Goal: Information Seeking & Learning: Learn about a topic

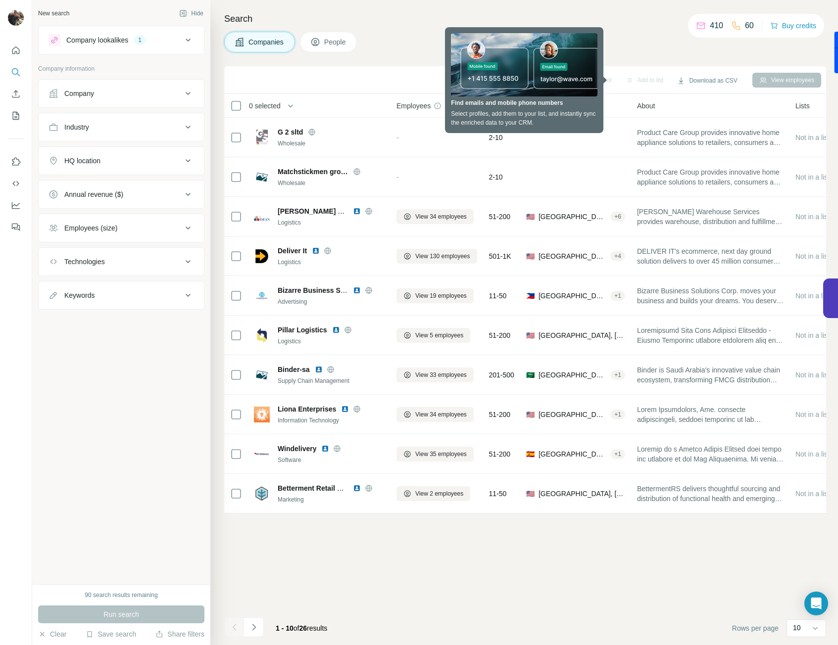
click at [84, 91] on div "Company" at bounding box center [79, 94] width 30 height 10
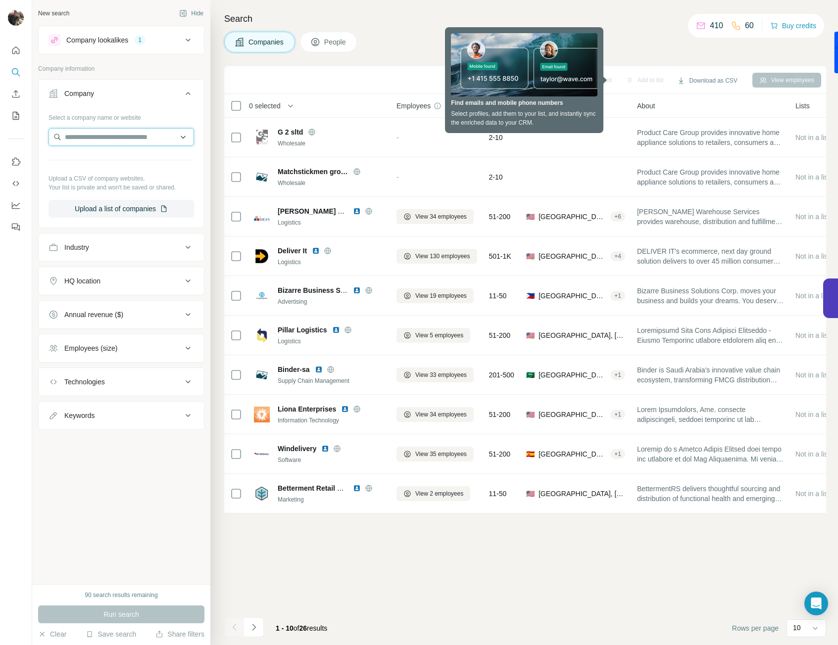
click at [103, 134] on input "text" at bounding box center [120, 137] width 145 height 18
click at [113, 61] on div "Company lookalikes 1 Company information Company Select a company name or websi…" at bounding box center [121, 228] width 166 height 404
click at [117, 41] on div "Company lookalikes" at bounding box center [97, 40] width 62 height 10
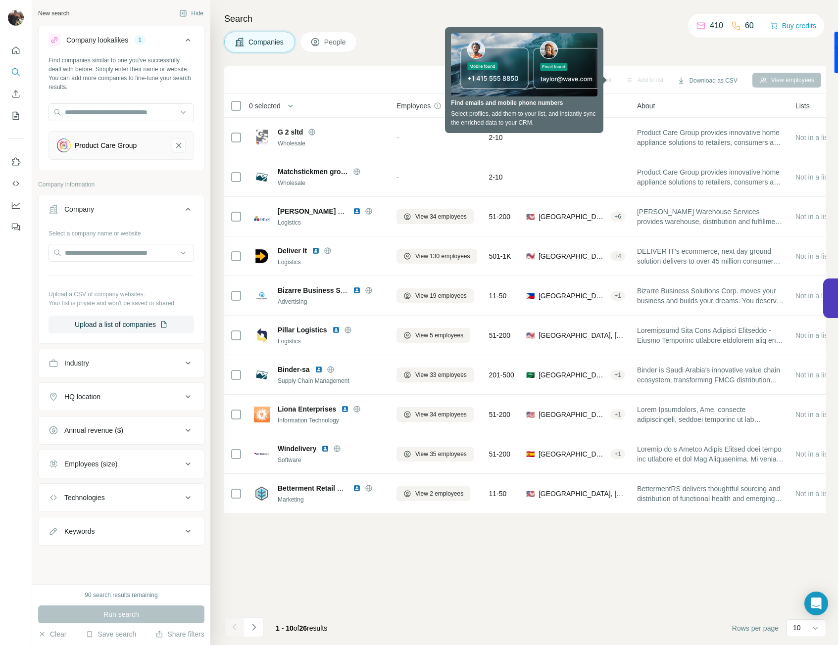
click at [117, 41] on div "Company lookalikes" at bounding box center [97, 40] width 62 height 10
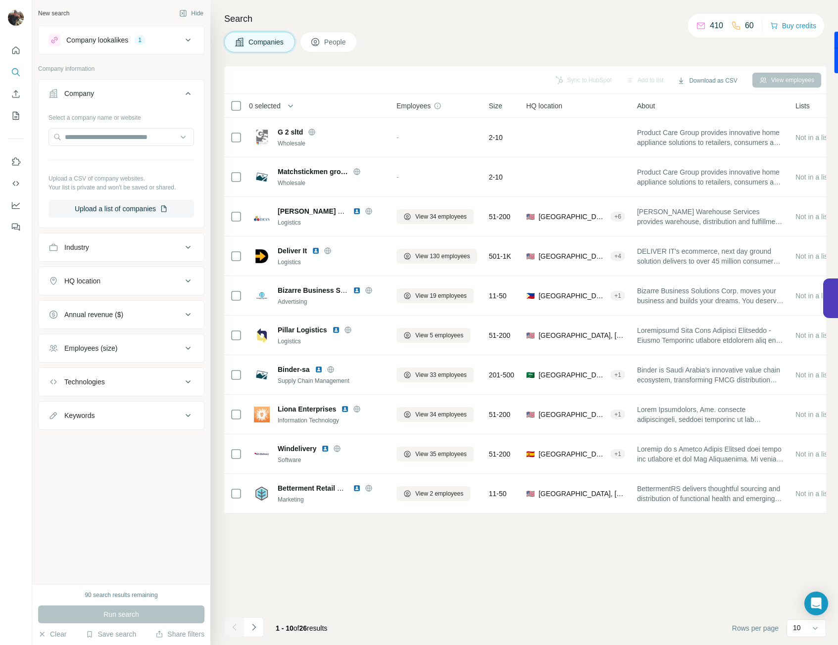
click at [89, 251] on div "Industry" at bounding box center [76, 247] width 25 height 10
click at [95, 272] on input at bounding box center [116, 272] width 122 height 11
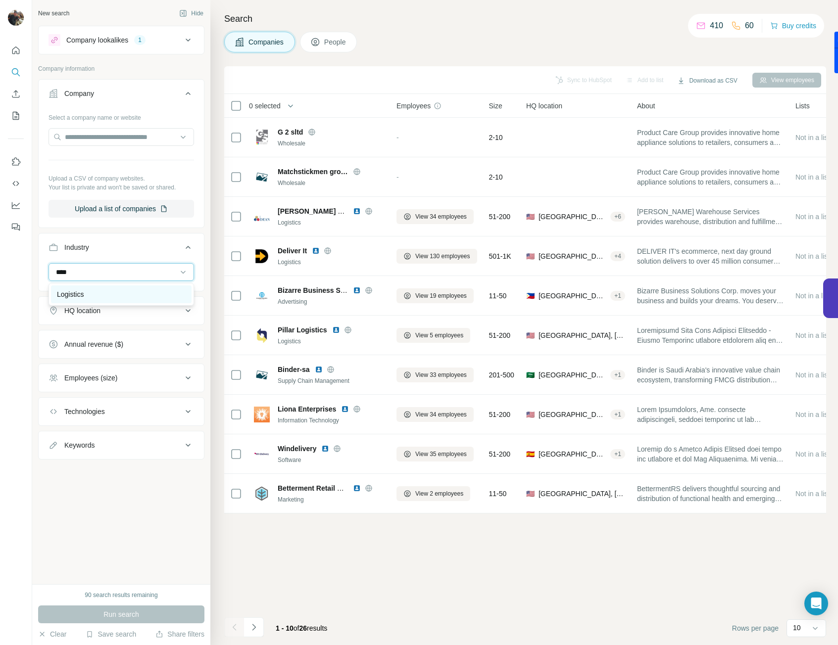
type input "****"
click at [97, 299] on div "Logistics" at bounding box center [121, 295] width 141 height 18
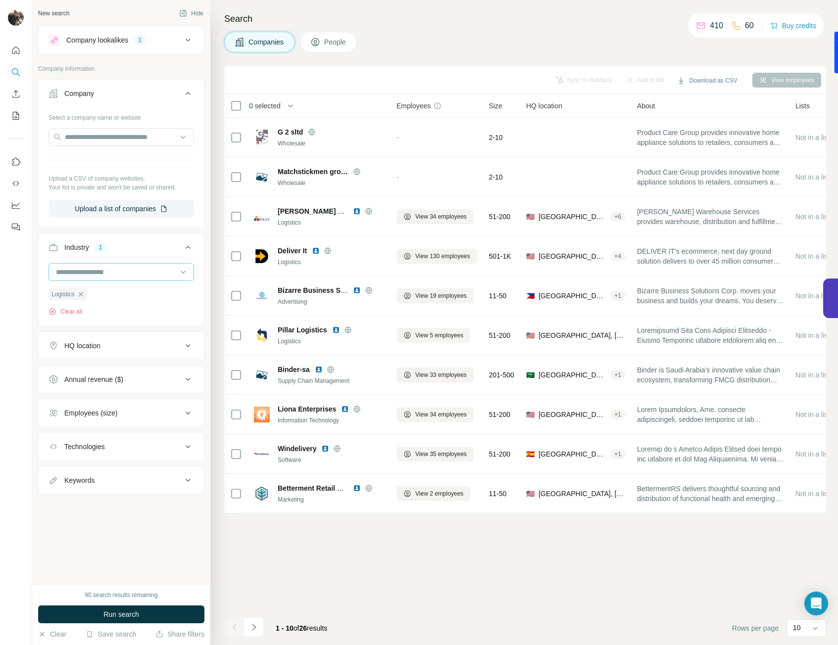
click at [101, 275] on input at bounding box center [116, 272] width 122 height 11
type input "******"
click at [108, 291] on p "Electrical Distribution" at bounding box center [89, 294] width 65 height 10
click at [98, 349] on div "HQ location" at bounding box center [82, 346] width 36 height 10
click at [101, 374] on input "text" at bounding box center [120, 371] width 145 height 18
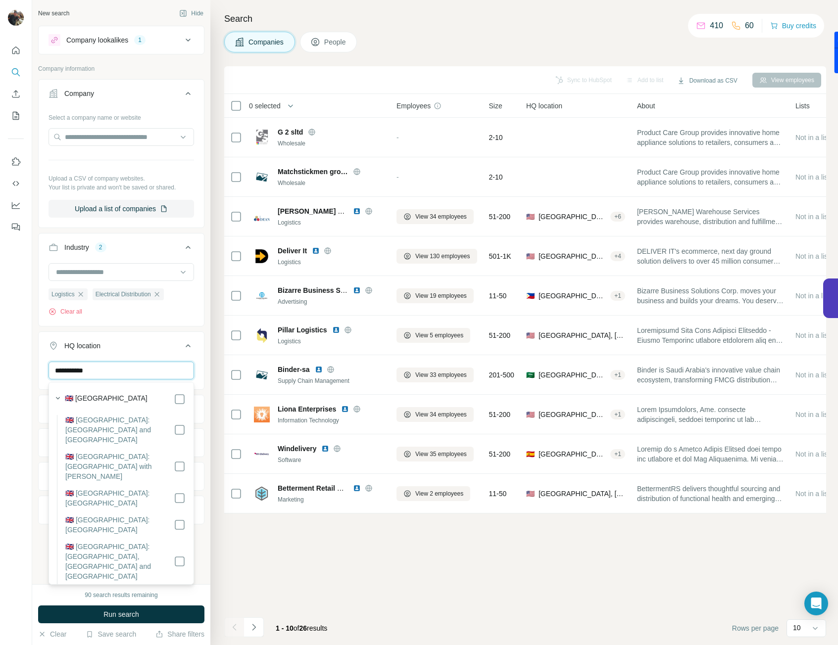
type input "**********"
click at [106, 396] on label "🇬🇧 [GEOGRAPHIC_DATA]" at bounding box center [106, 399] width 83 height 12
click at [244, 562] on div "Sync to HubSpot Add to list Download as CSV View employees 0 selected Companies…" at bounding box center [525, 355] width 602 height 579
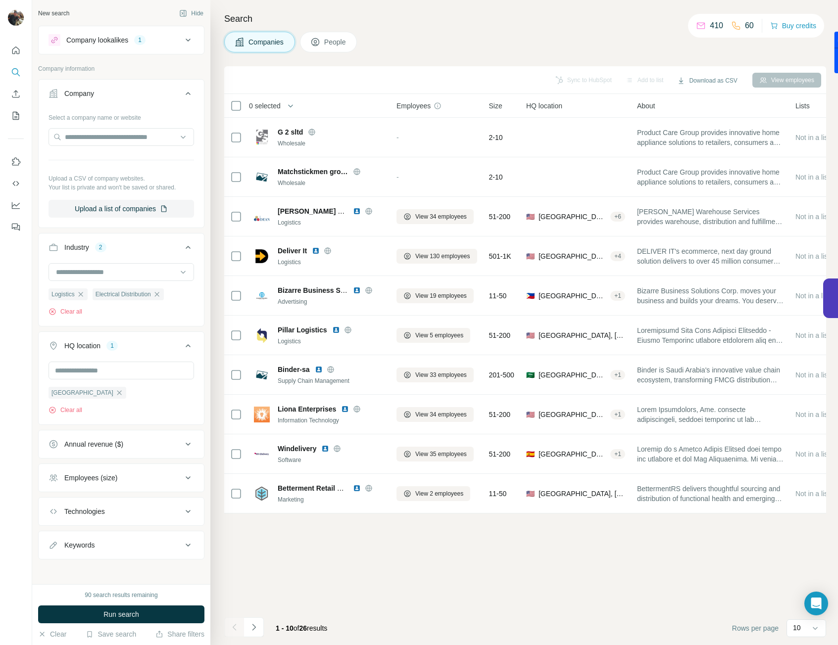
click at [101, 446] on div "Annual revenue ($)" at bounding box center [93, 444] width 59 height 10
click at [51, 485] on icon at bounding box center [54, 485] width 12 height 12
click at [57, 501] on icon at bounding box center [54, 503] width 12 height 12
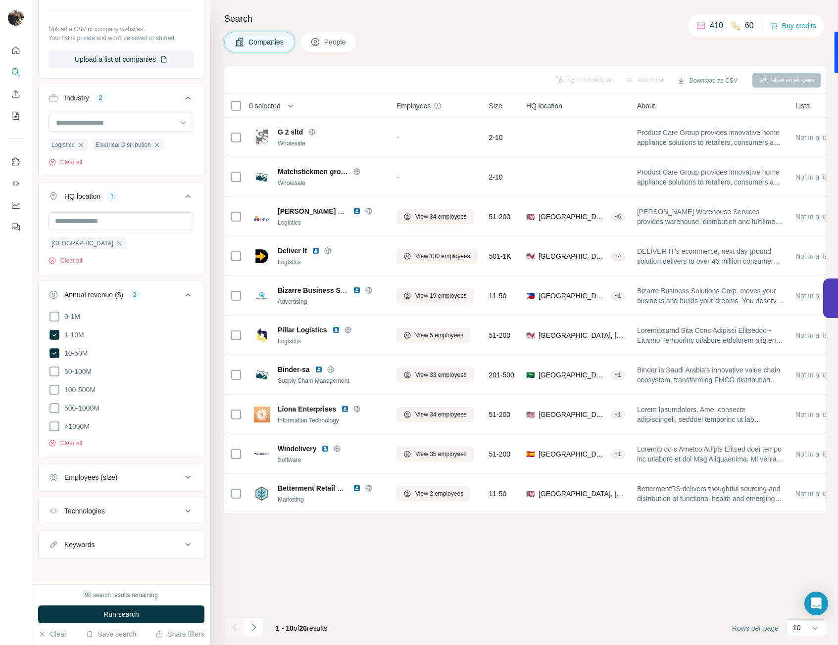
click at [79, 541] on div "Keywords" at bounding box center [79, 545] width 30 height 10
click at [89, 553] on button "Keywords" at bounding box center [121, 545] width 165 height 24
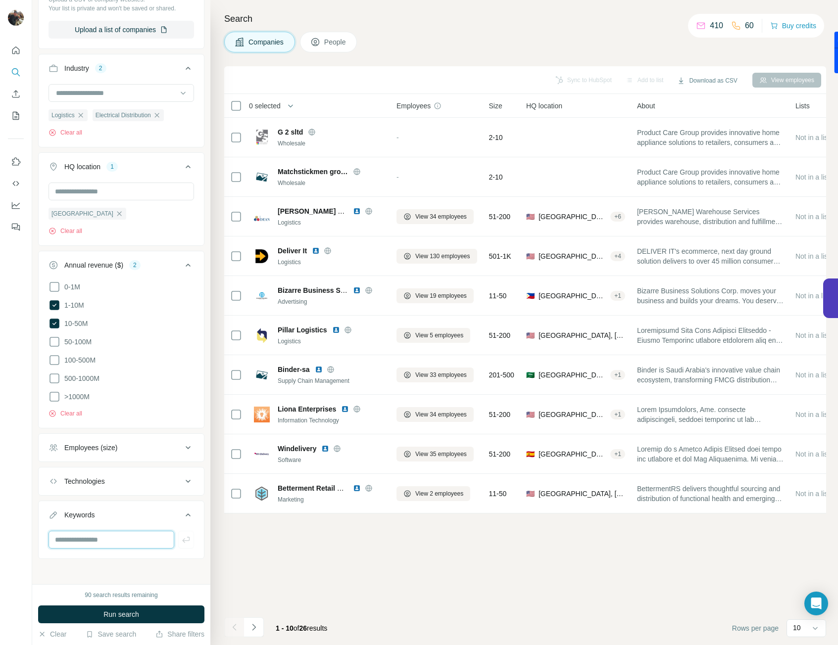
click at [87, 538] on input "text" at bounding box center [111, 540] width 126 height 18
click at [125, 613] on span "Run search" at bounding box center [121, 615] width 36 height 10
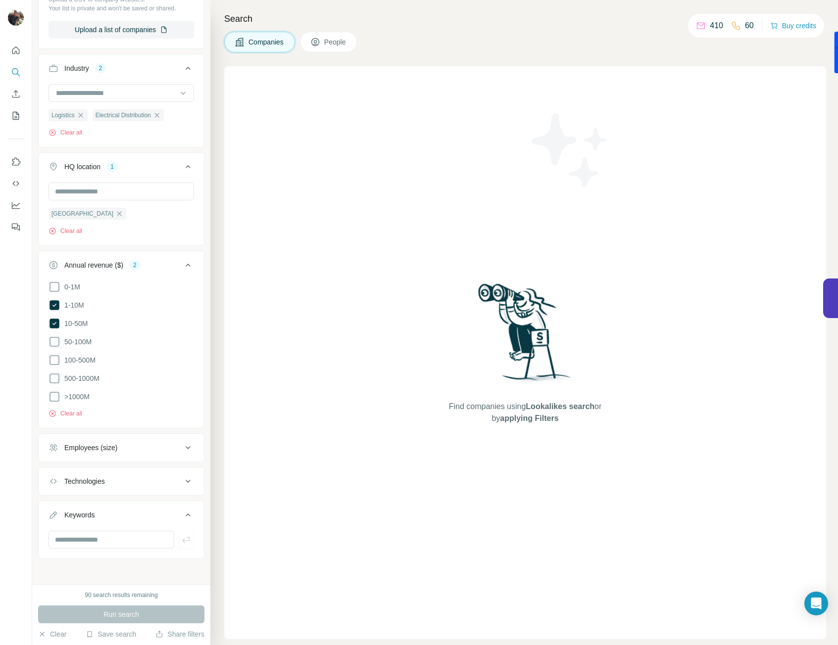
scroll to position [0, 0]
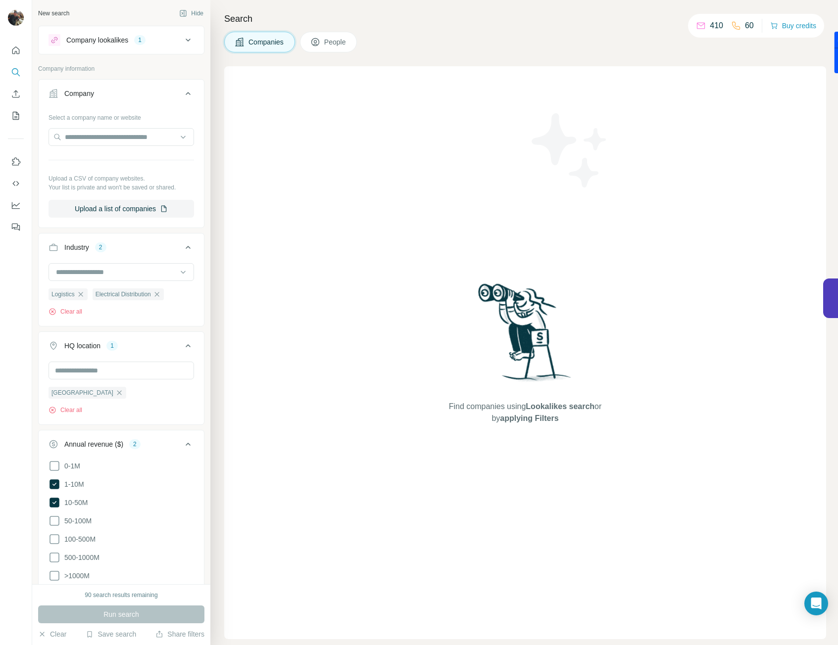
click at [122, 2] on div "New search Hide Company lookalikes 1 Company information Company Select a compa…" at bounding box center [121, 292] width 178 height 584
click at [140, 31] on button "Company lookalikes 1" at bounding box center [121, 40] width 165 height 24
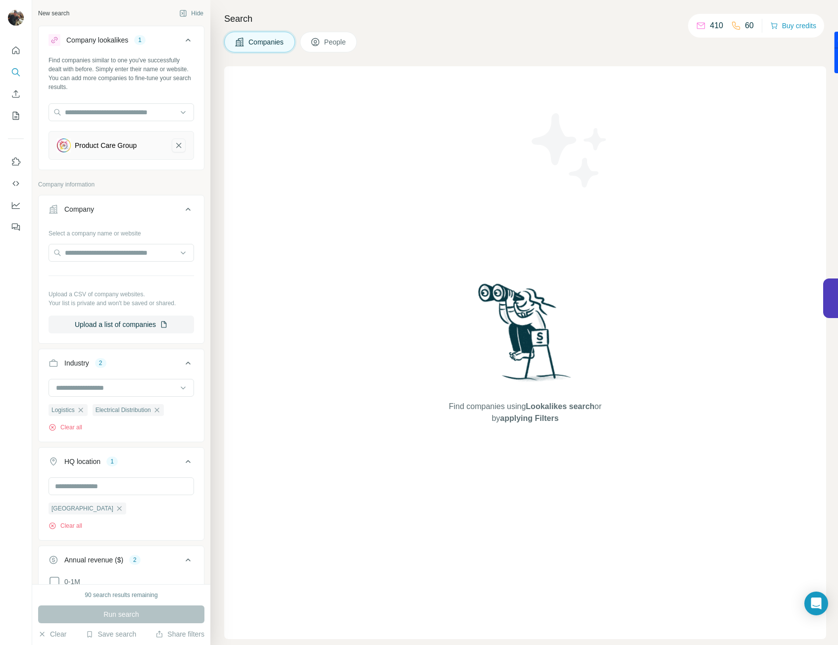
click at [174, 145] on icon "Product Care Group-remove-button" at bounding box center [178, 146] width 9 height 10
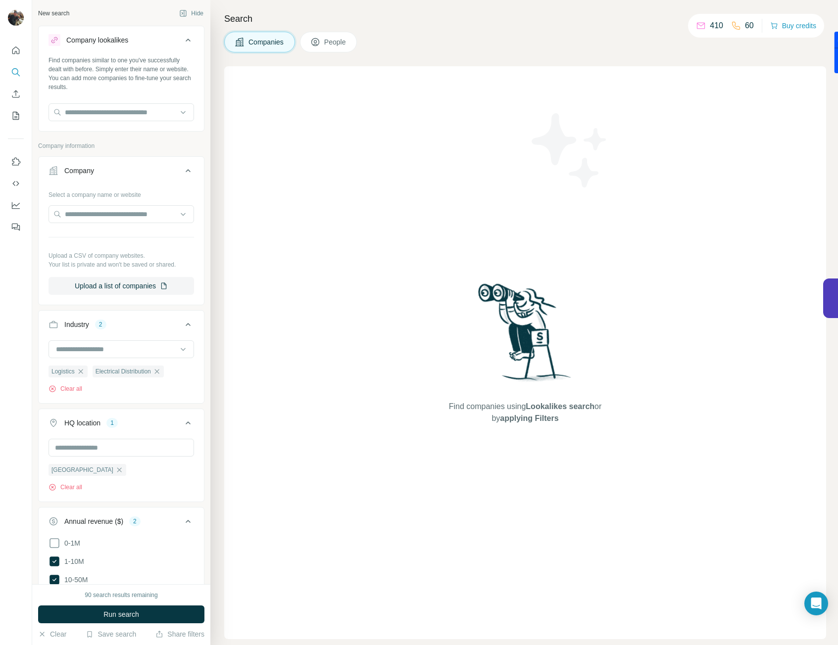
click at [407, 51] on div "Companies People" at bounding box center [525, 42] width 602 height 21
click at [100, 611] on button "Run search" at bounding box center [121, 615] width 166 height 18
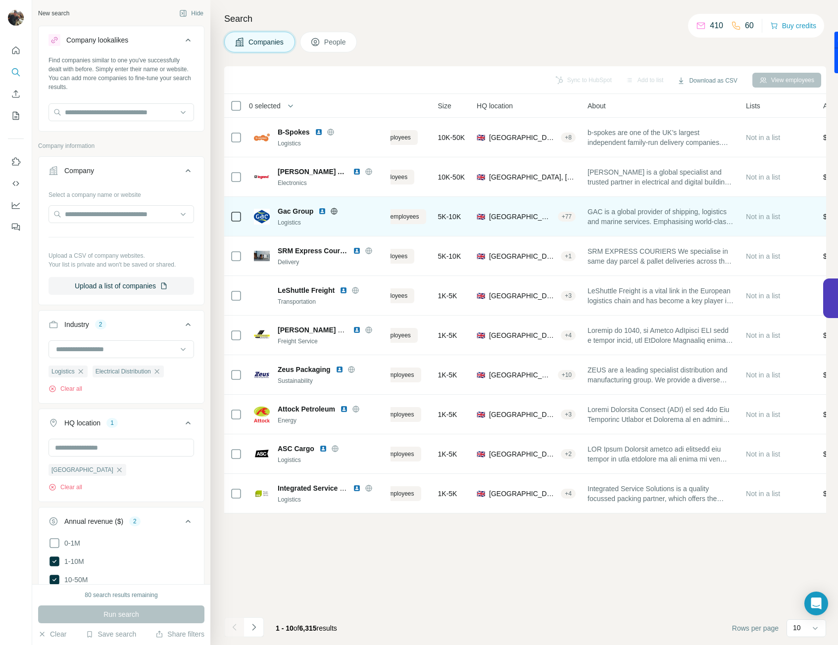
scroll to position [0, 56]
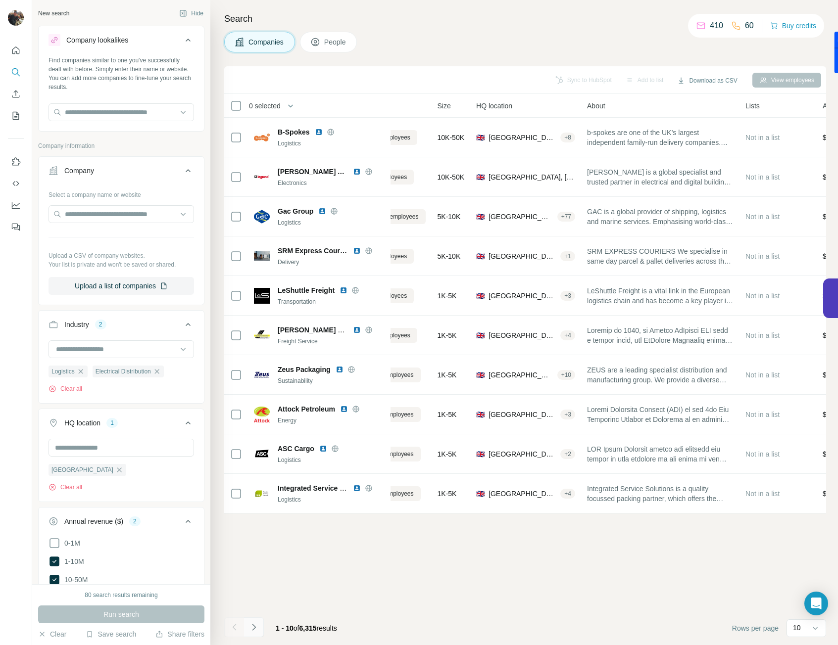
click at [256, 634] on button "Navigate to next page" at bounding box center [254, 628] width 20 height 20
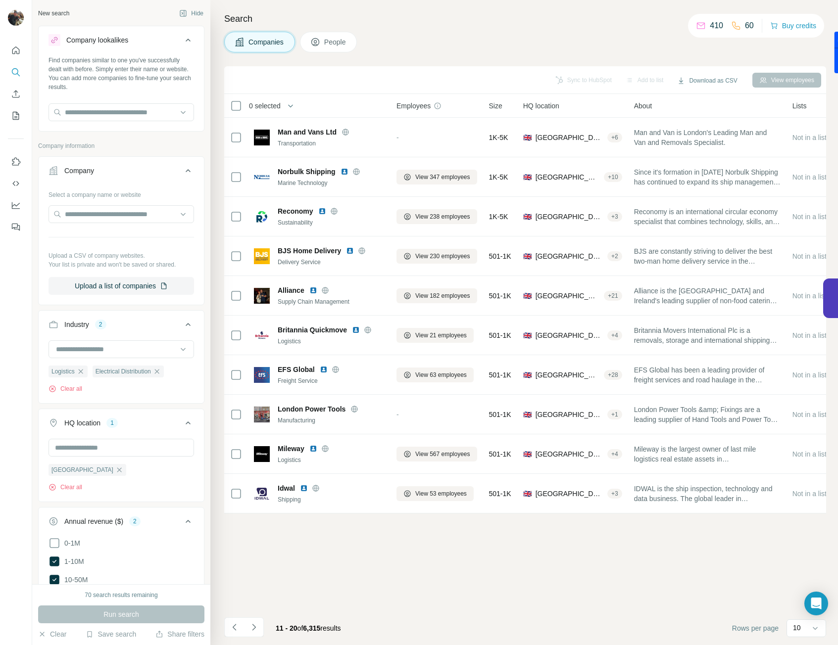
scroll to position [256, 0]
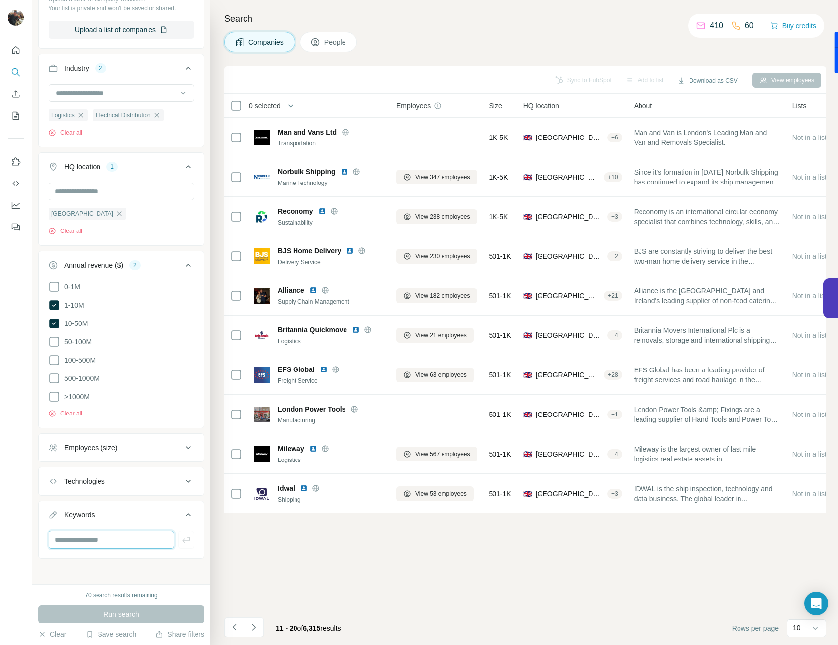
click at [97, 533] on input "text" at bounding box center [111, 540] width 126 height 18
type input "**********"
click at [181, 541] on icon "button" at bounding box center [186, 540] width 10 height 10
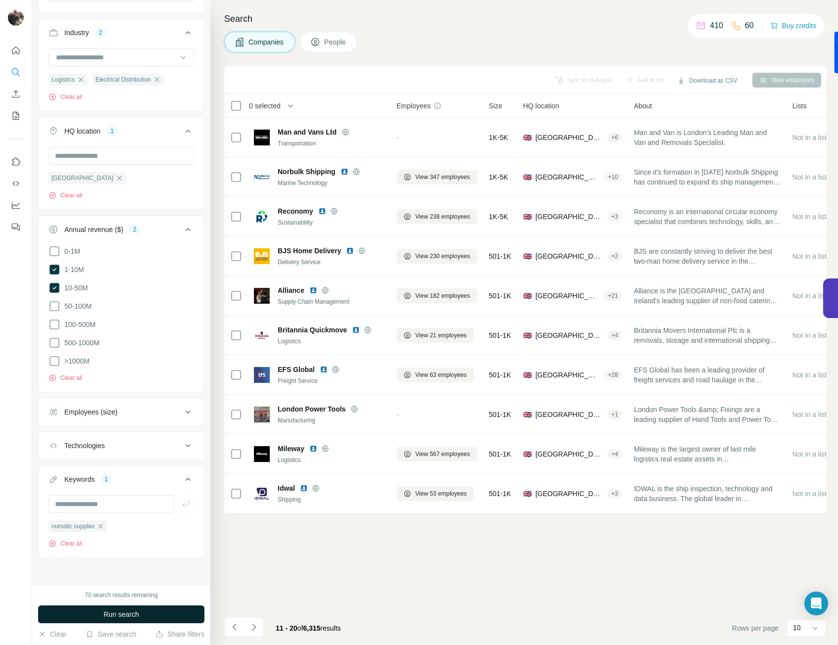
click at [115, 609] on button "Run search" at bounding box center [121, 615] width 166 height 18
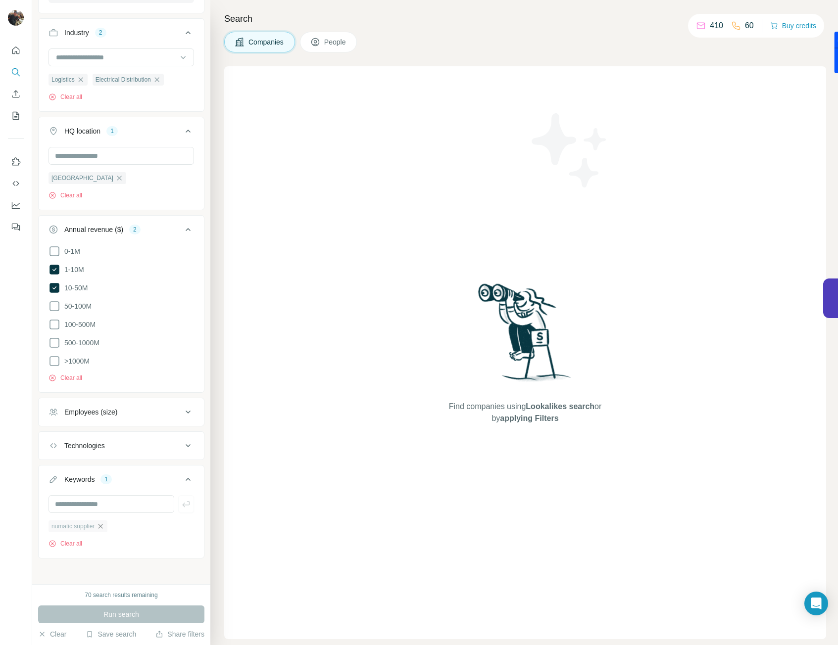
click at [104, 523] on icon "button" at bounding box center [100, 527] width 8 height 8
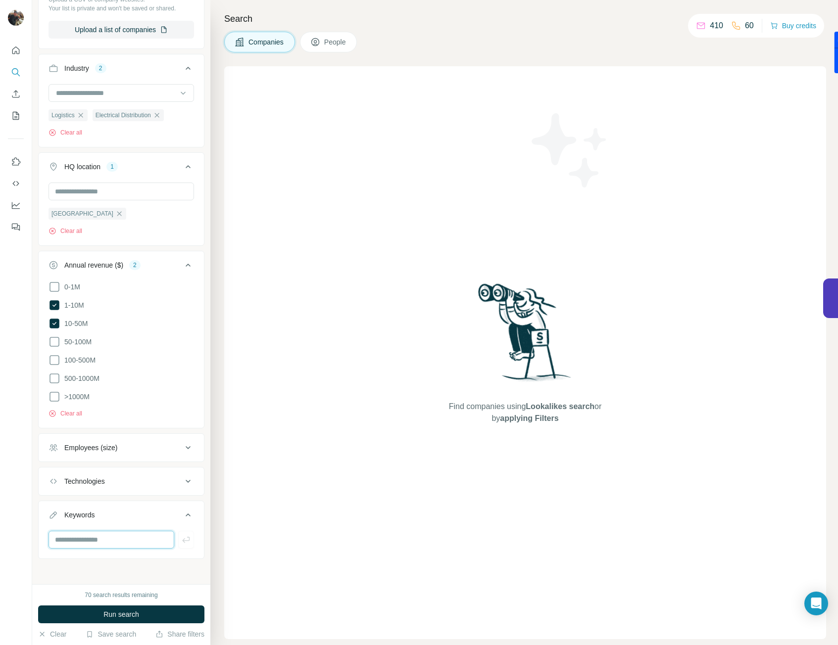
click at [100, 537] on input "text" at bounding box center [111, 540] width 126 height 18
type input "*******"
click at [108, 615] on span "Run search" at bounding box center [121, 615] width 36 height 10
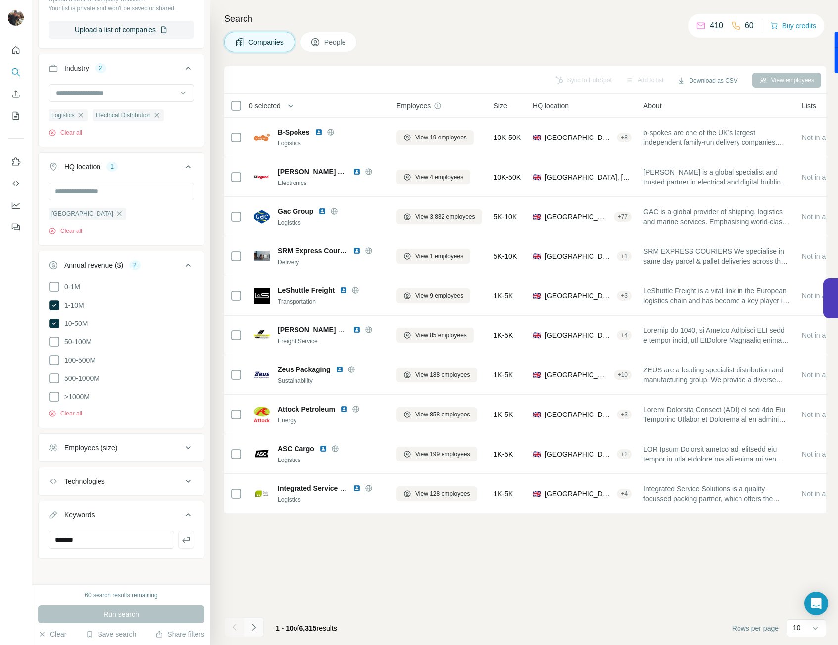
click at [262, 624] on button "Navigate to next page" at bounding box center [254, 628] width 20 height 20
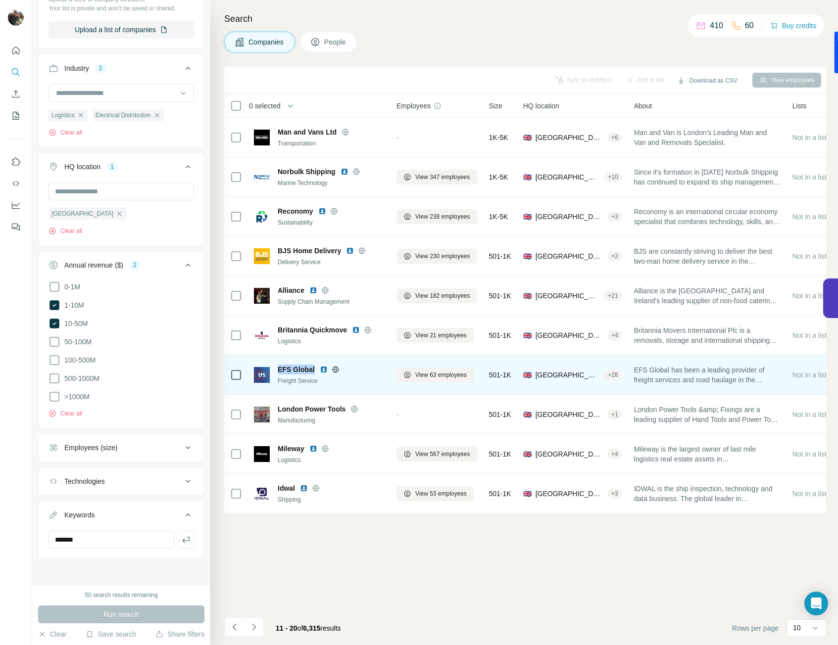
drag, startPoint x: 314, startPoint y: 372, endPoint x: 278, endPoint y: 375, distance: 35.8
click at [278, 375] on div "EFS Global Freight Service" at bounding box center [331, 375] width 107 height 21
copy span "EFS Global"
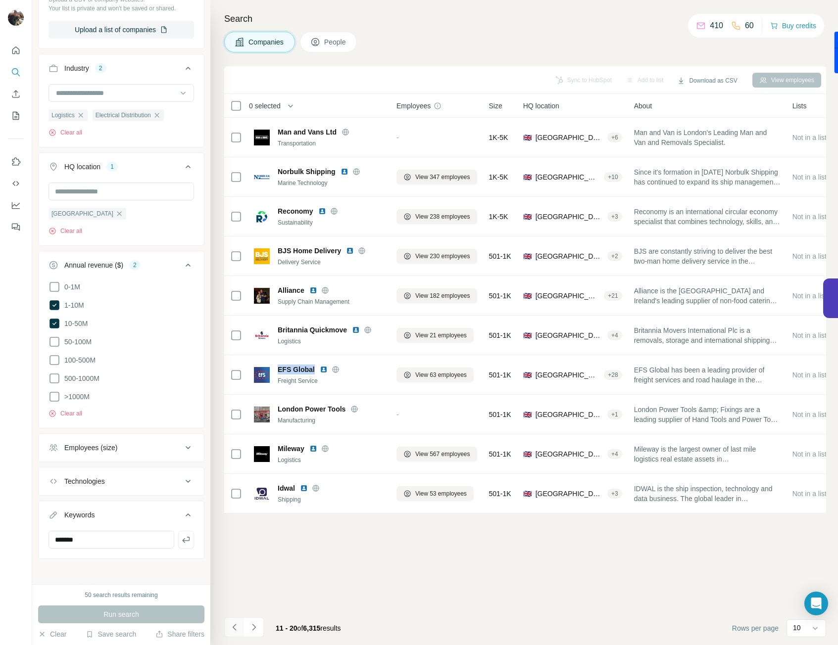
click at [236, 627] on icon "Navigate to previous page" at bounding box center [235, 628] width 10 height 10
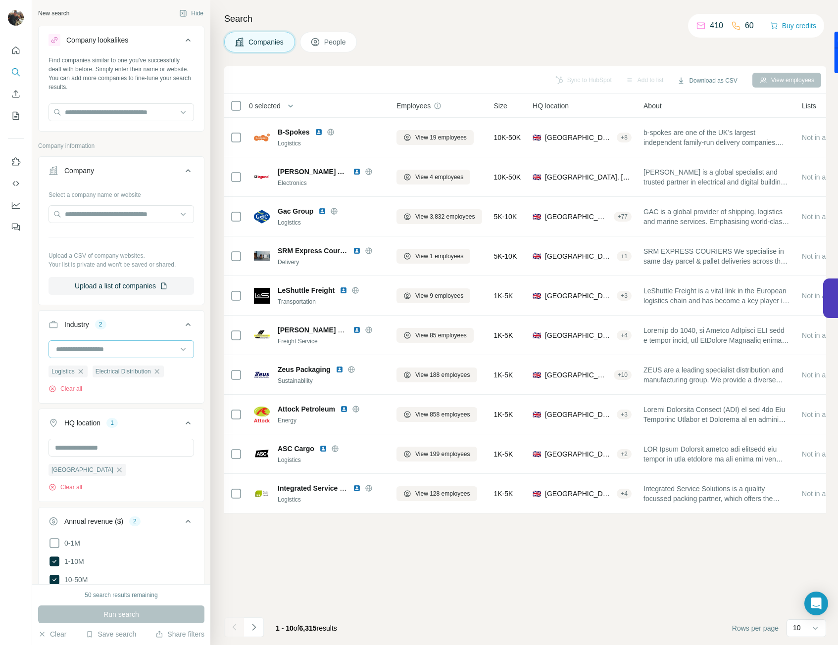
click at [106, 348] on input at bounding box center [116, 349] width 122 height 11
click at [91, 352] on input at bounding box center [116, 349] width 122 height 11
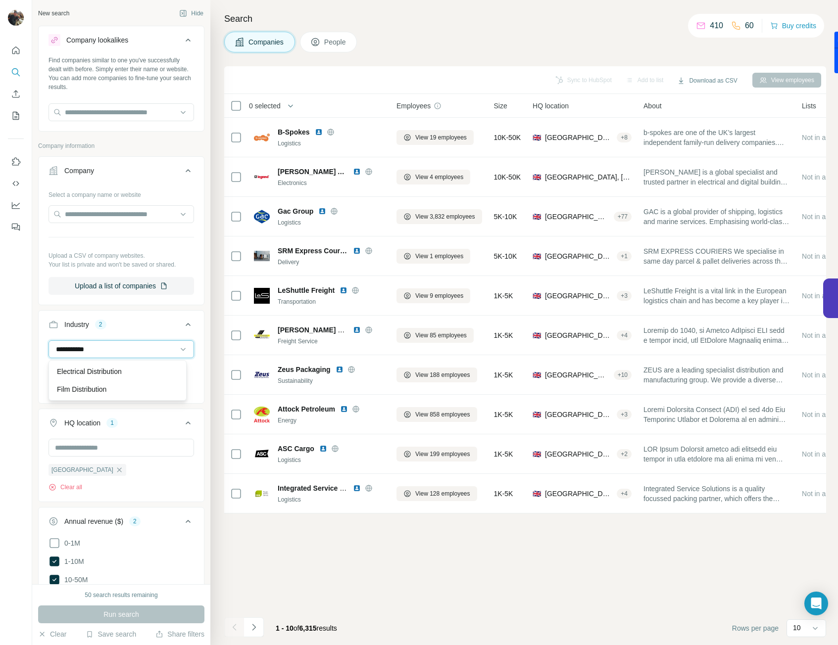
type input "**********"
click at [61, 353] on input "**********" at bounding box center [116, 349] width 122 height 11
click at [87, 352] on input at bounding box center [116, 349] width 122 height 11
type input "*"
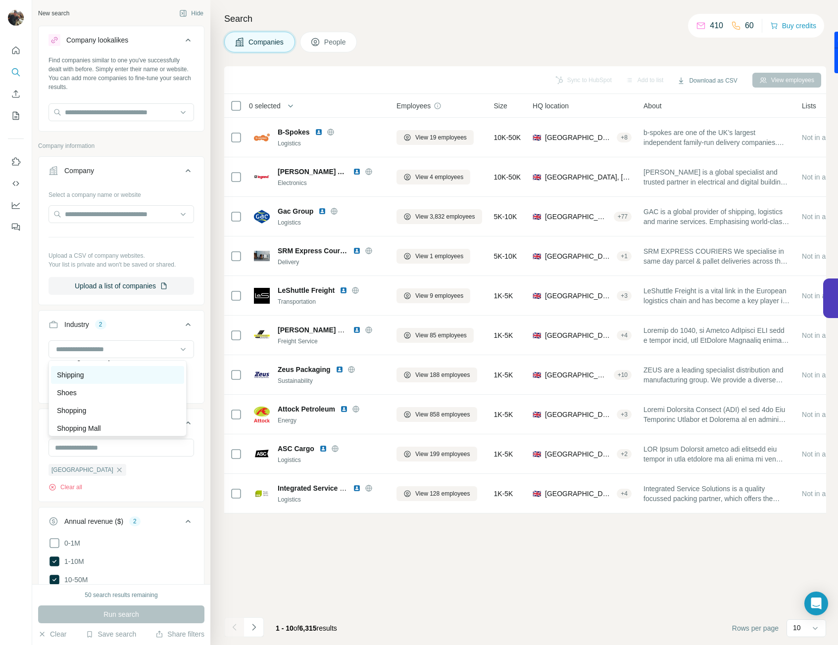
click at [80, 380] on p "Shipping" at bounding box center [70, 375] width 27 height 10
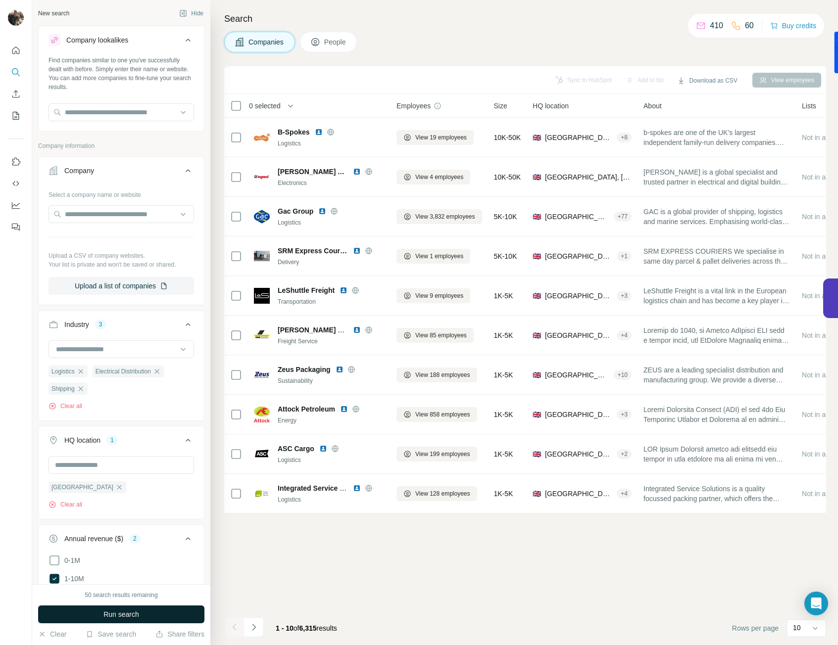
click at [100, 611] on button "Run search" at bounding box center [121, 615] width 166 height 18
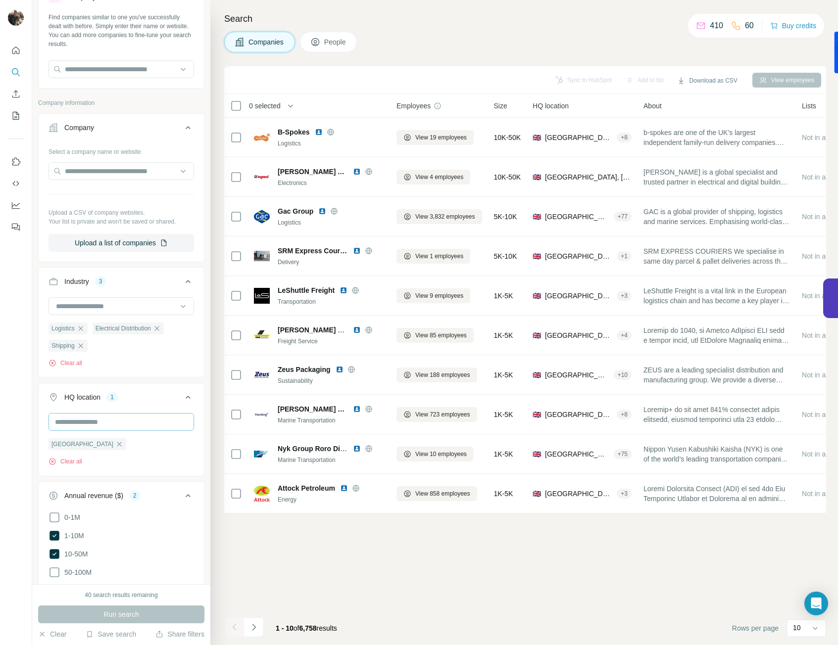
scroll to position [47, 0]
